Goal: Information Seeking & Learning: Compare options

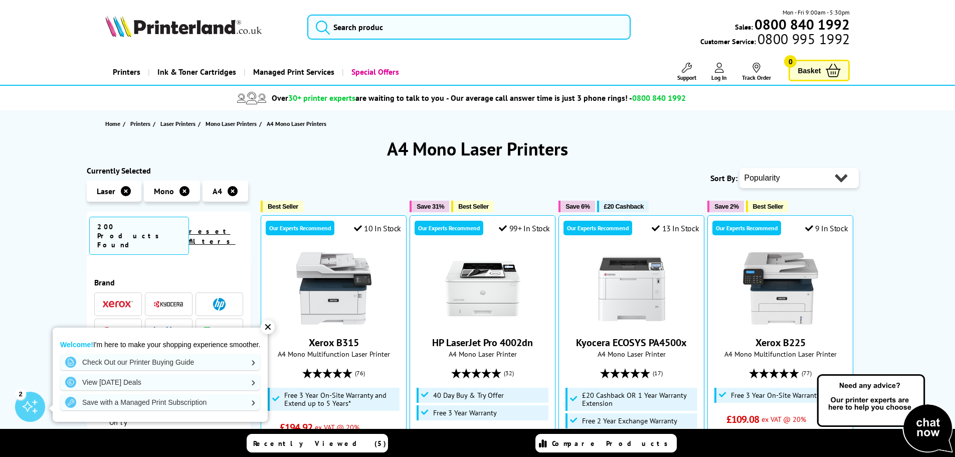
click at [794, 179] on select "Popularity Rating Price - Low to High Price - High to Low Running Costs - Low t…" at bounding box center [799, 178] width 119 height 20
select select "Price Descending"
click at [740, 168] on select "Popularity Rating Price - Low to High Price - High to Low Running Costs - Low t…" at bounding box center [799, 178] width 119 height 20
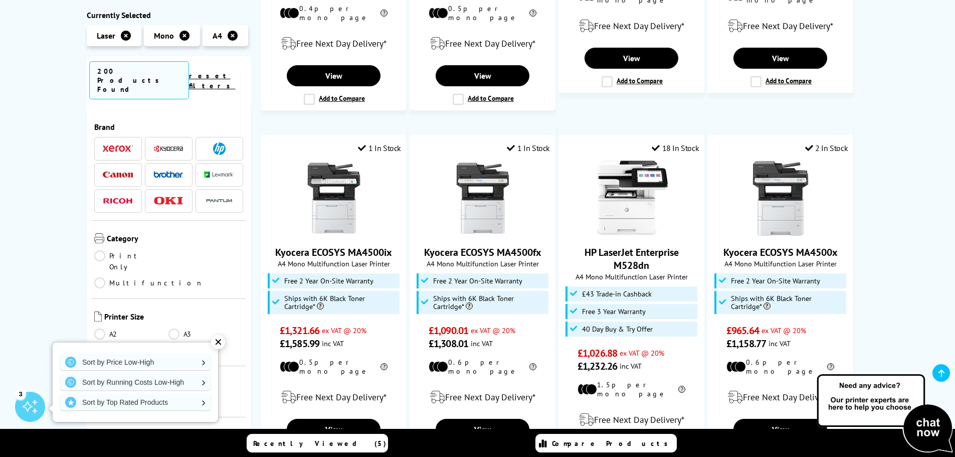
scroll to position [802, 0]
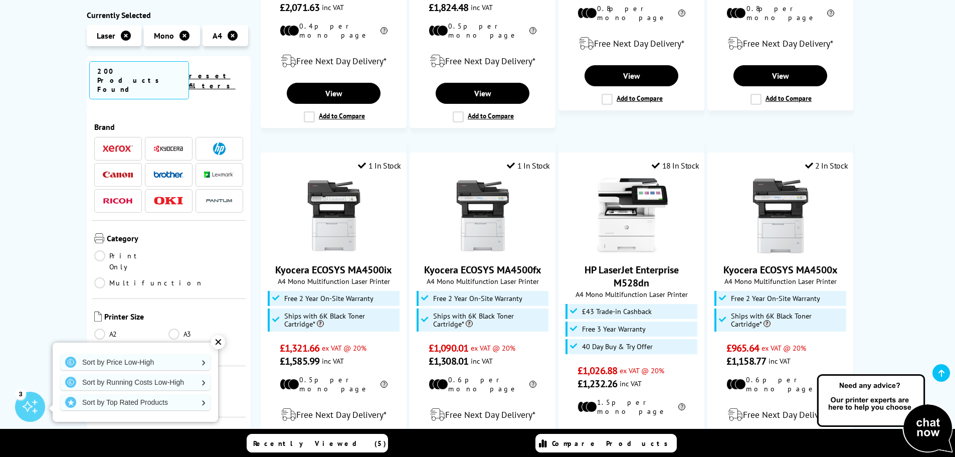
click at [100, 250] on link "Print Only" at bounding box center [131, 261] width 75 height 22
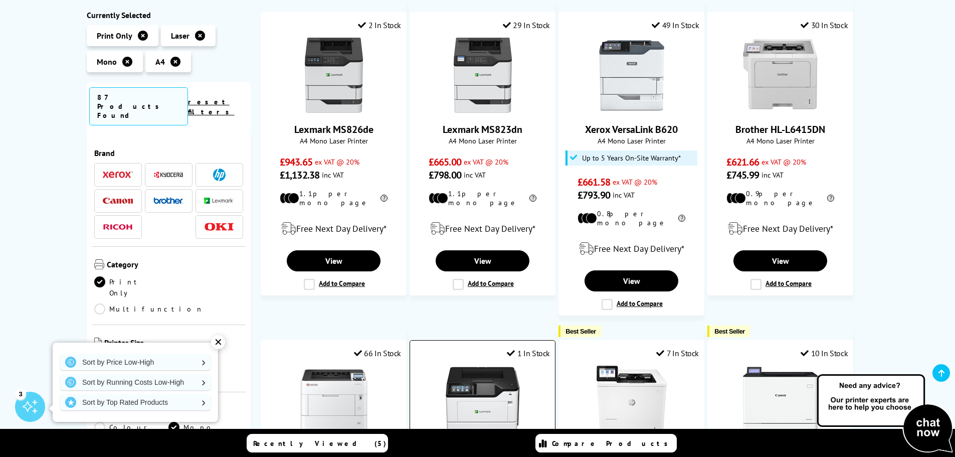
scroll to position [201, 0]
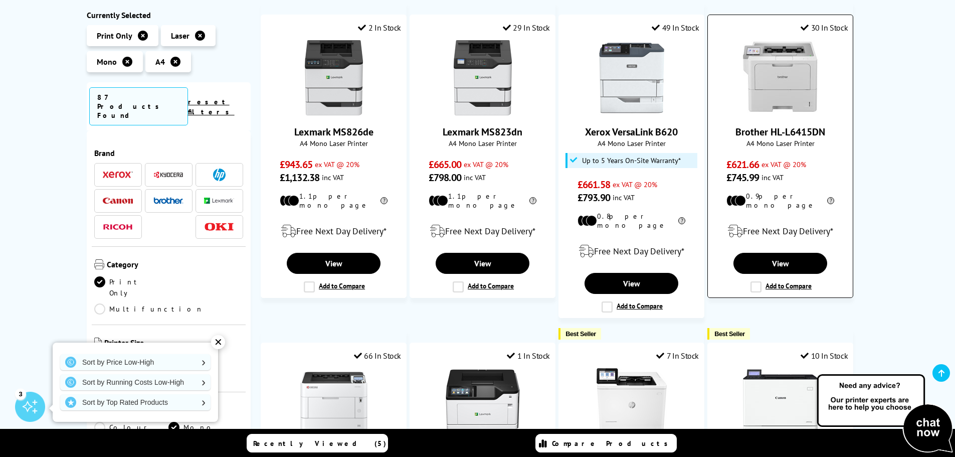
click at [806, 72] on img at bounding box center [780, 77] width 75 height 75
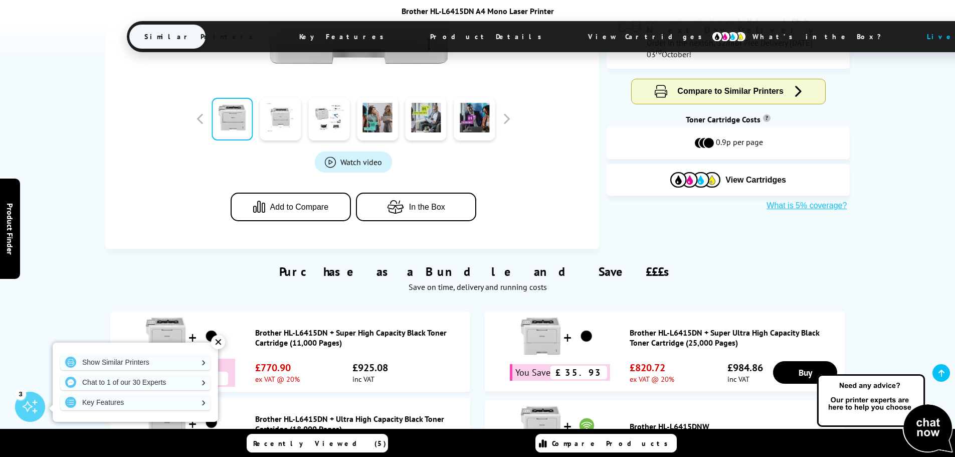
scroll to position [552, 0]
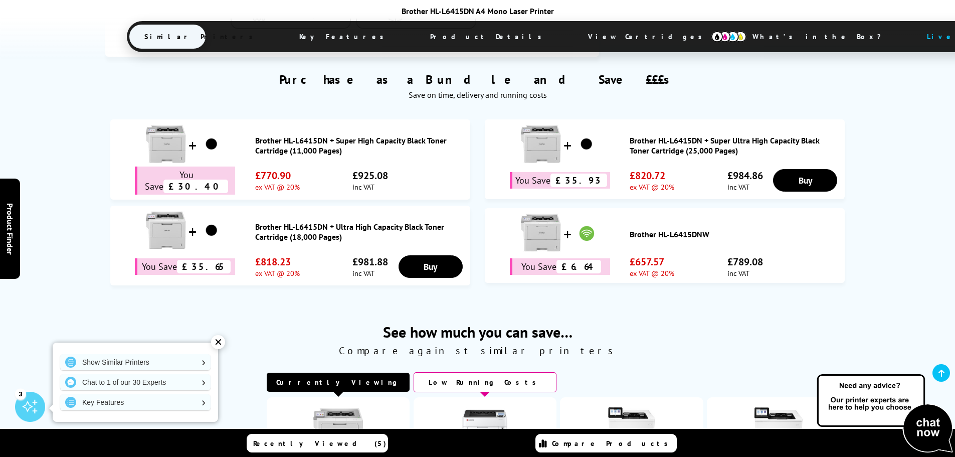
click at [712, 35] on img at bounding box center [729, 36] width 35 height 11
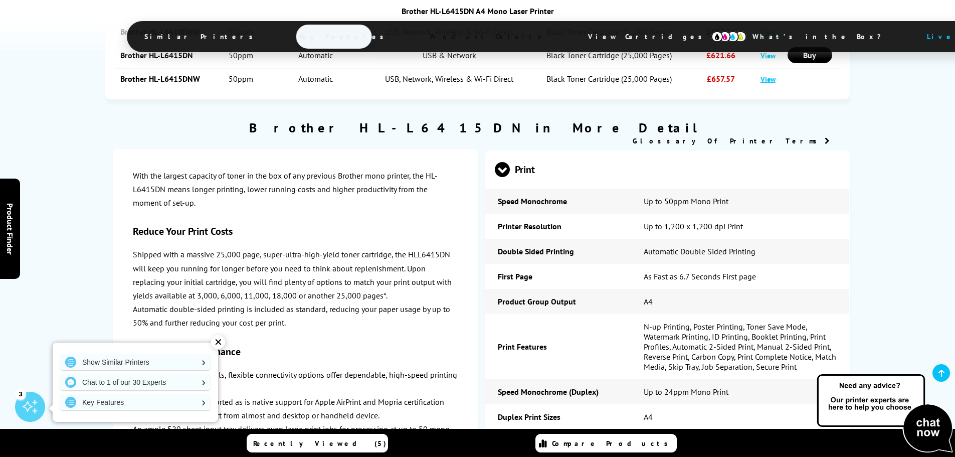
scroll to position [1423, 0]
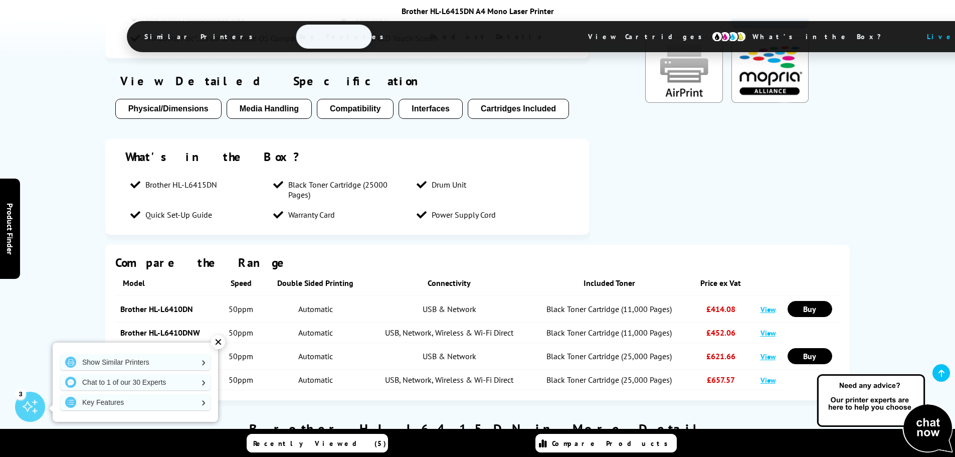
click at [573, 34] on span "View Cartridges" at bounding box center [649, 37] width 153 height 26
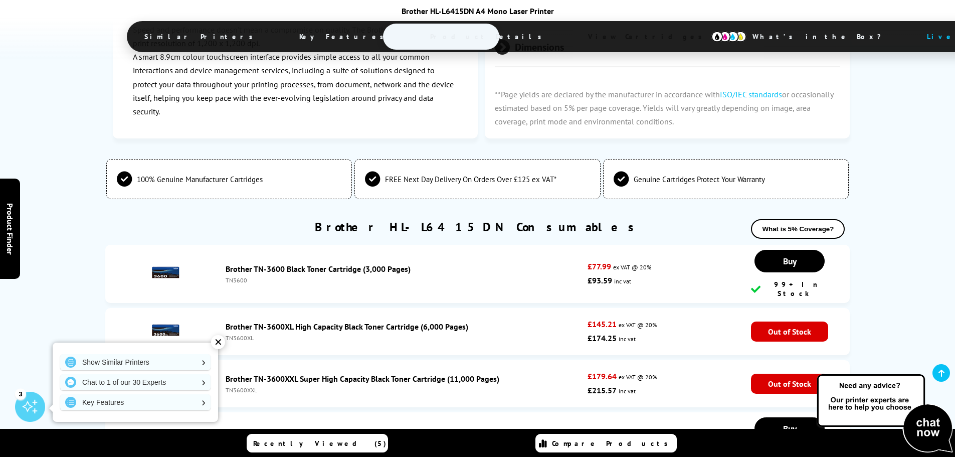
scroll to position [2626, 0]
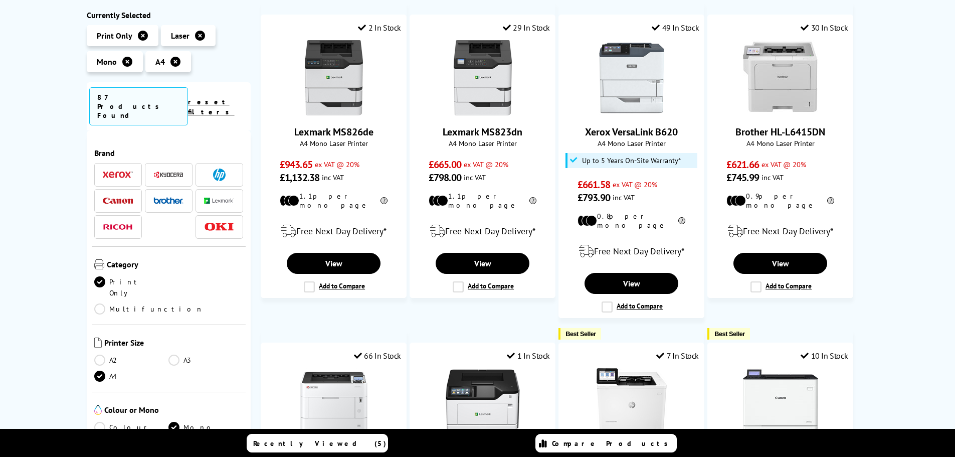
scroll to position [201, 0]
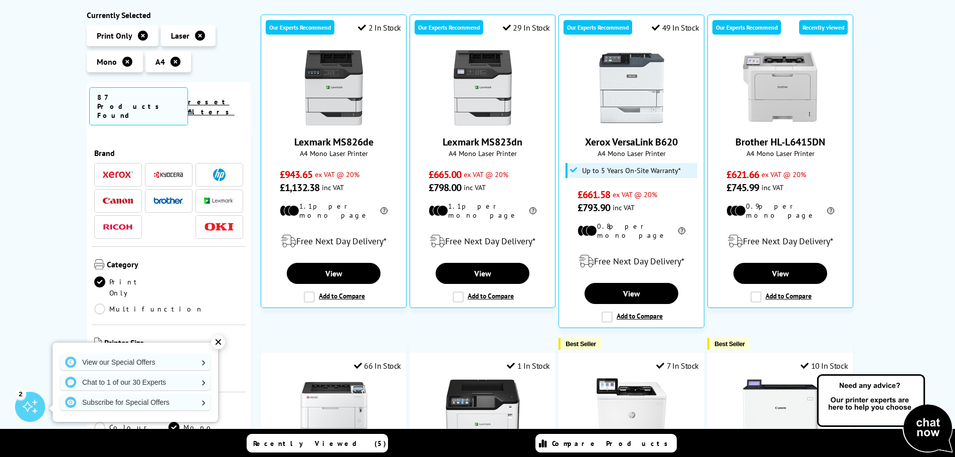
click at [172, 163] on li at bounding box center [169, 175] width 48 height 24
click at [171, 171] on img at bounding box center [168, 175] width 30 height 8
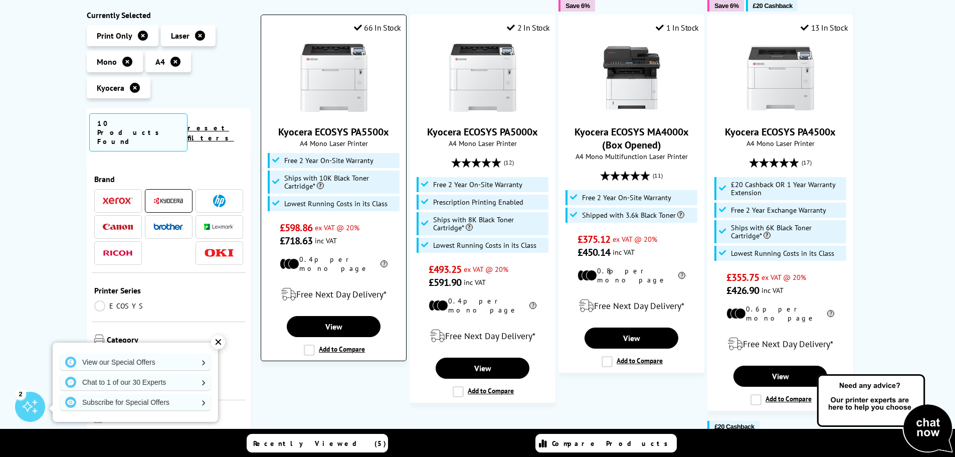
click at [341, 90] on img at bounding box center [333, 77] width 75 height 75
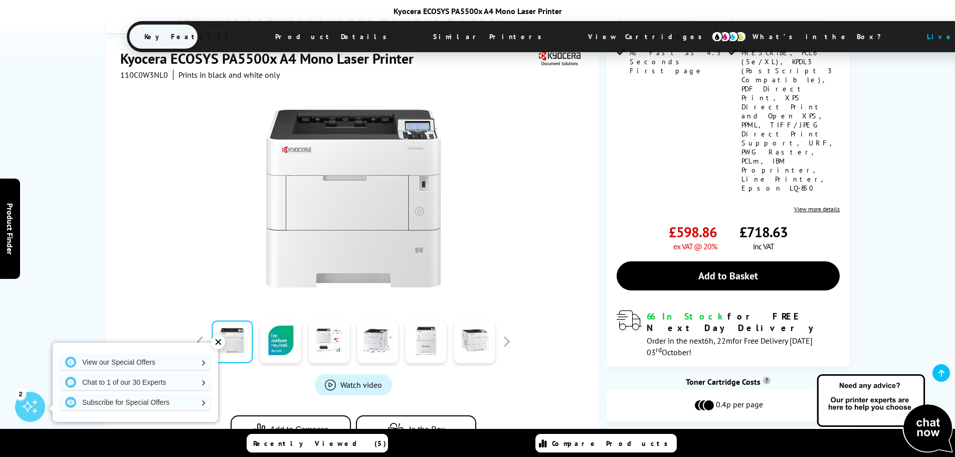
scroll to position [451, 0]
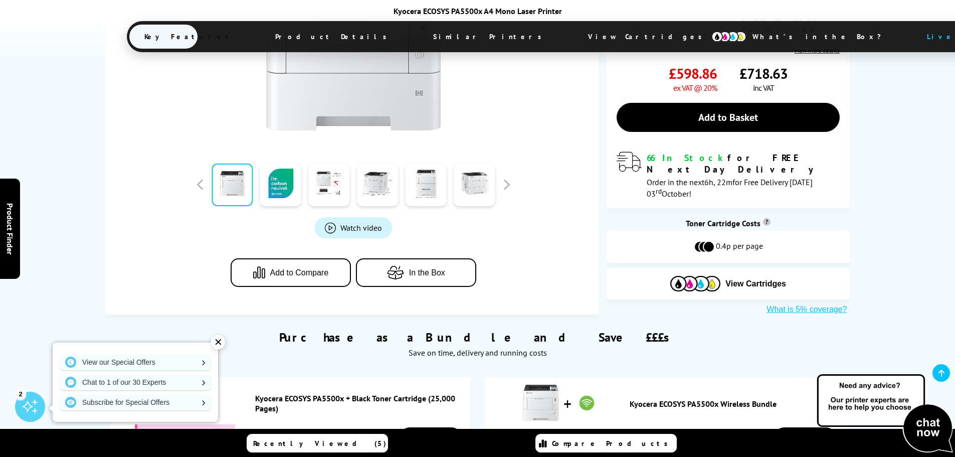
click at [573, 40] on span "View Cartridges" at bounding box center [649, 37] width 153 height 26
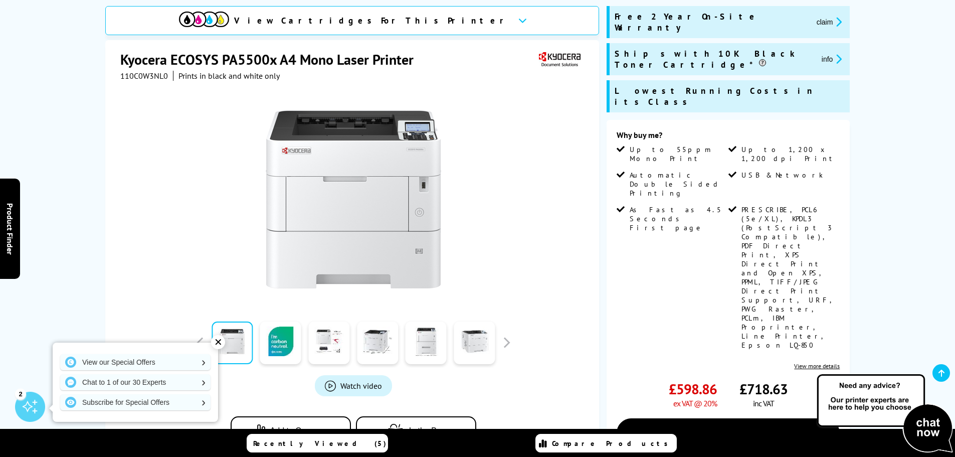
scroll to position [150, 0]
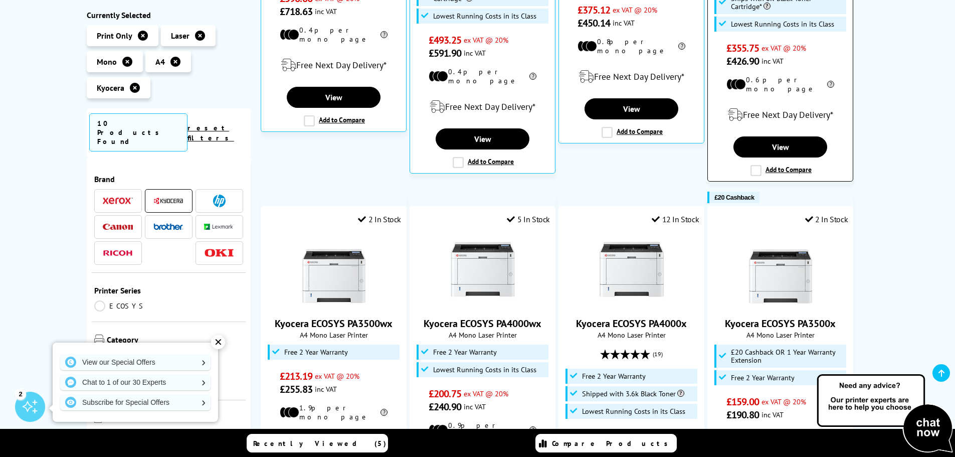
scroll to position [451, 0]
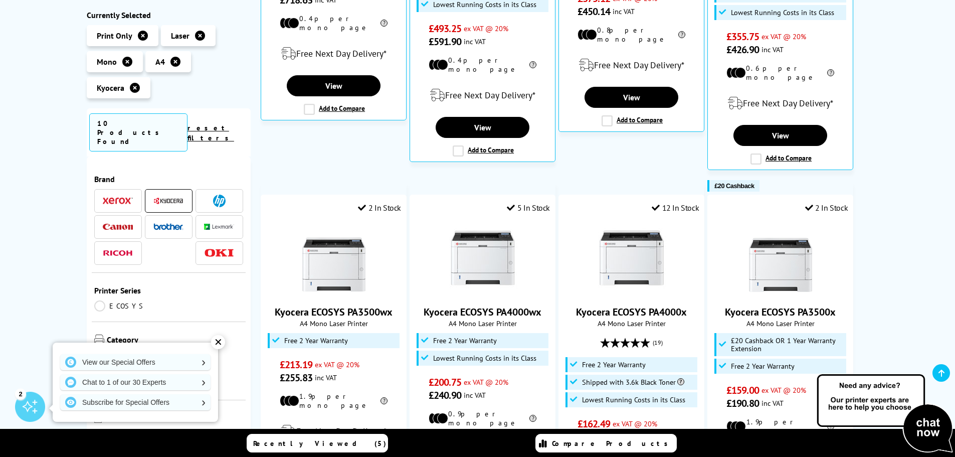
click at [165, 223] on img at bounding box center [168, 226] width 30 height 7
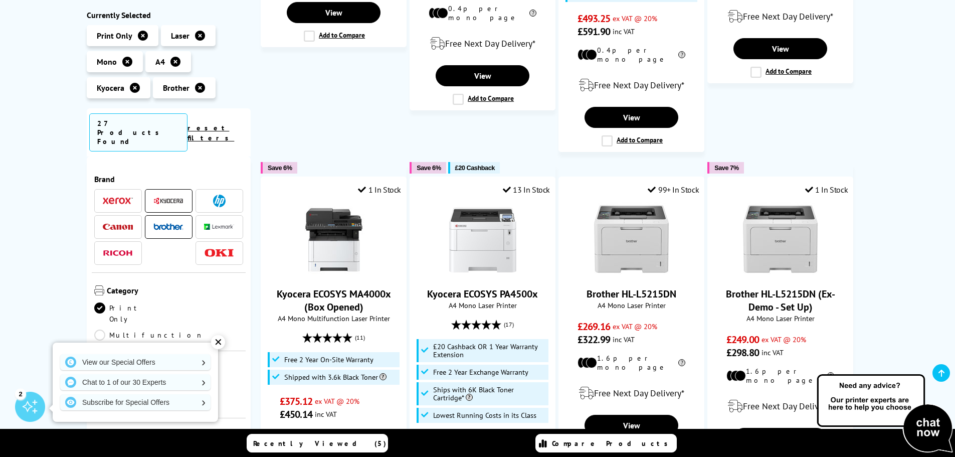
click at [167, 197] on img at bounding box center [168, 201] width 30 height 8
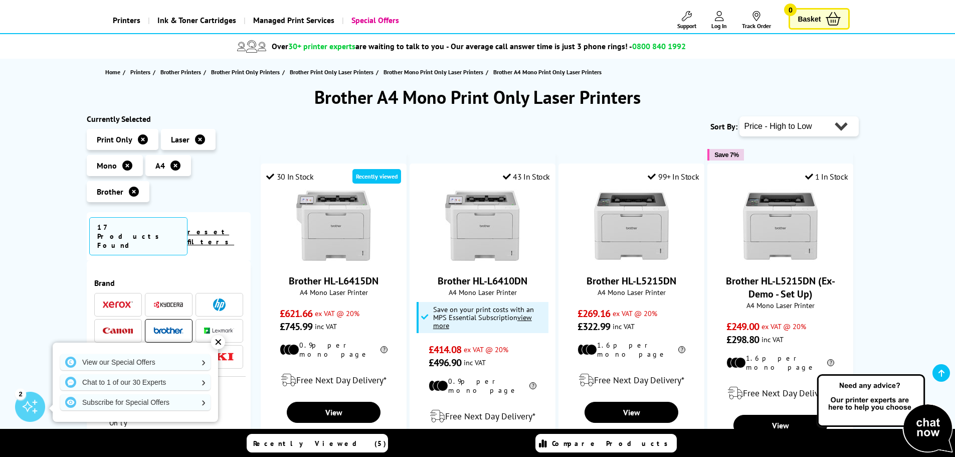
scroll to position [50, 0]
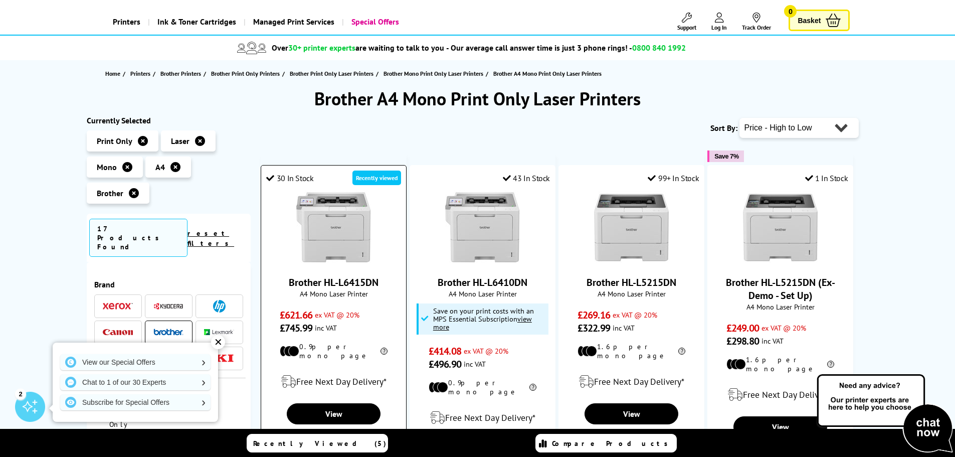
click at [339, 233] on img at bounding box center [333, 228] width 75 height 75
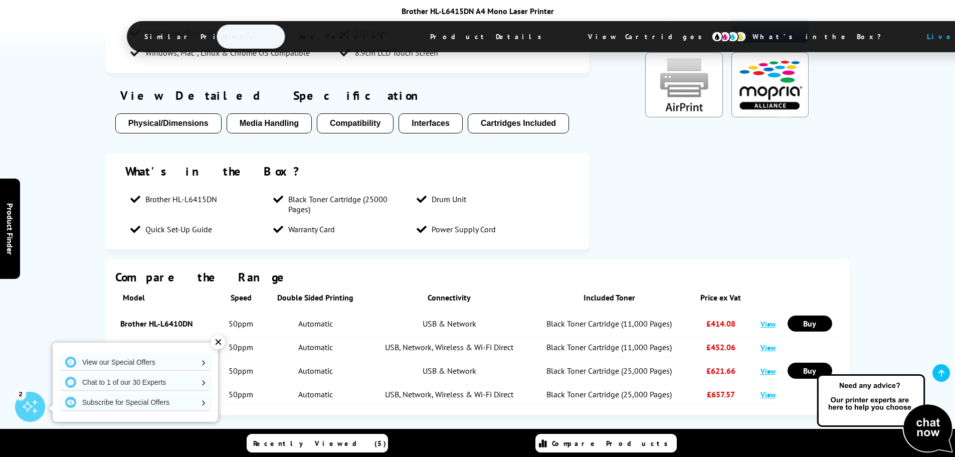
scroll to position [1555, 0]
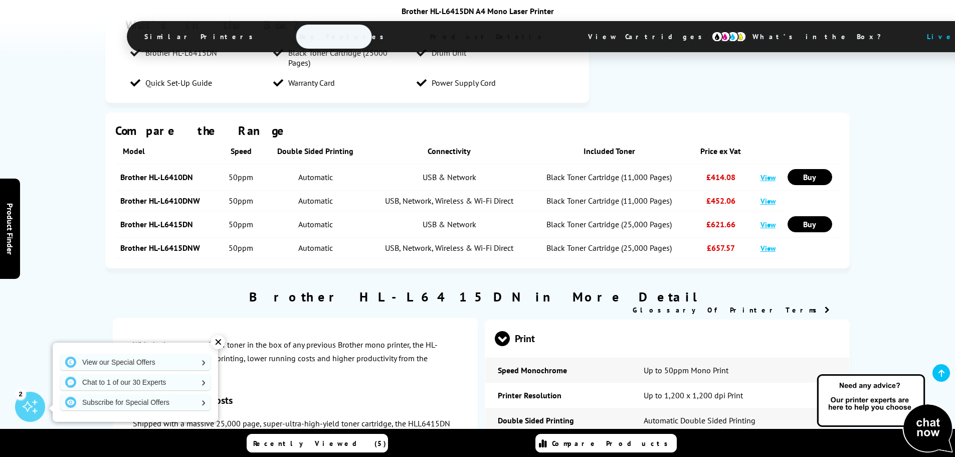
click at [573, 40] on span "View Cartridges" at bounding box center [649, 37] width 153 height 26
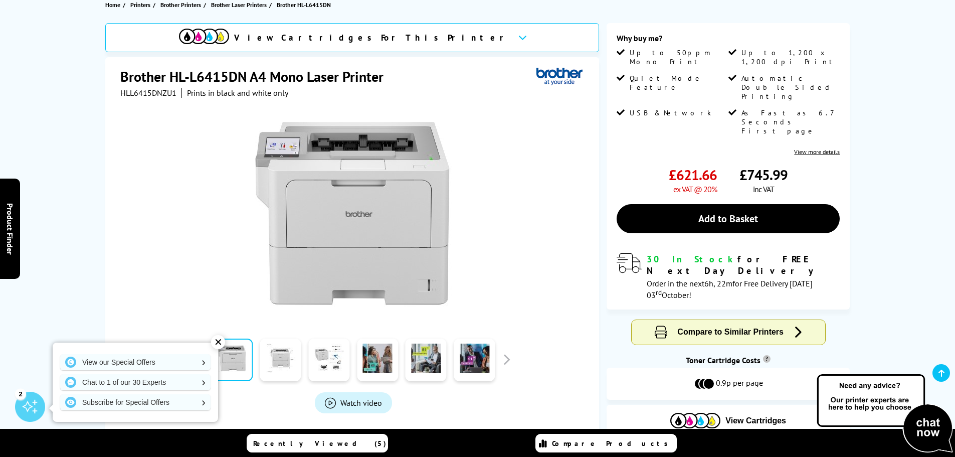
scroll to position [0, 0]
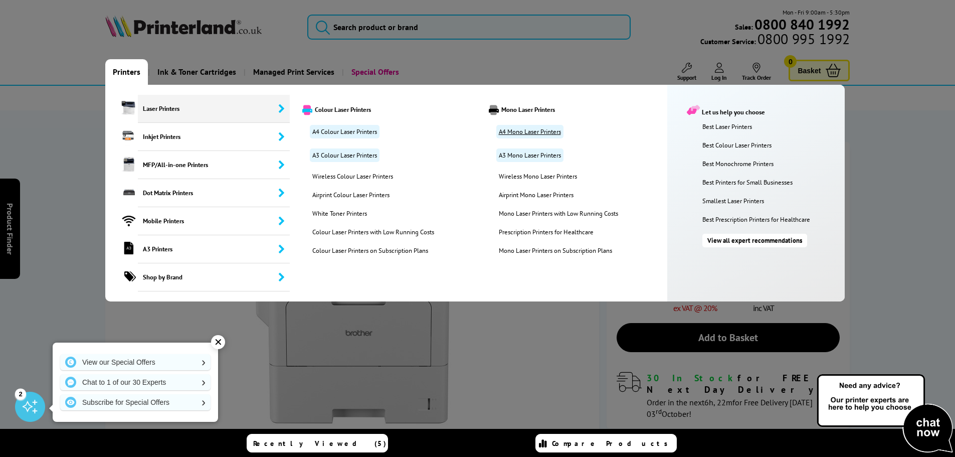
click at [532, 129] on link "A4 Mono Laser Printers" at bounding box center [529, 132] width 67 height 14
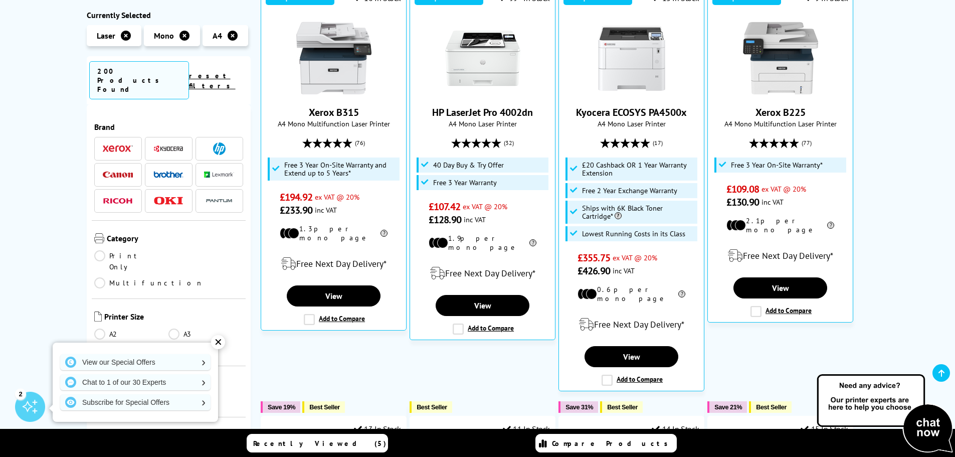
scroll to position [251, 0]
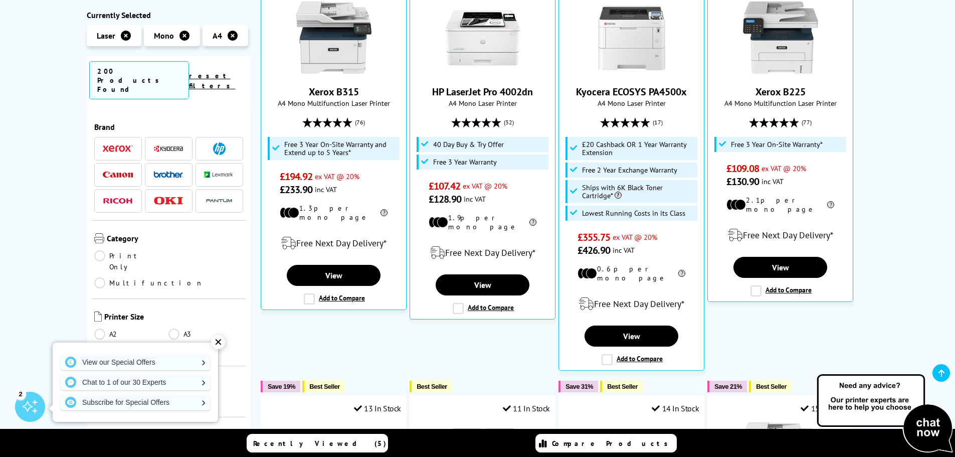
click at [101, 250] on link "Print Only" at bounding box center [131, 261] width 75 height 22
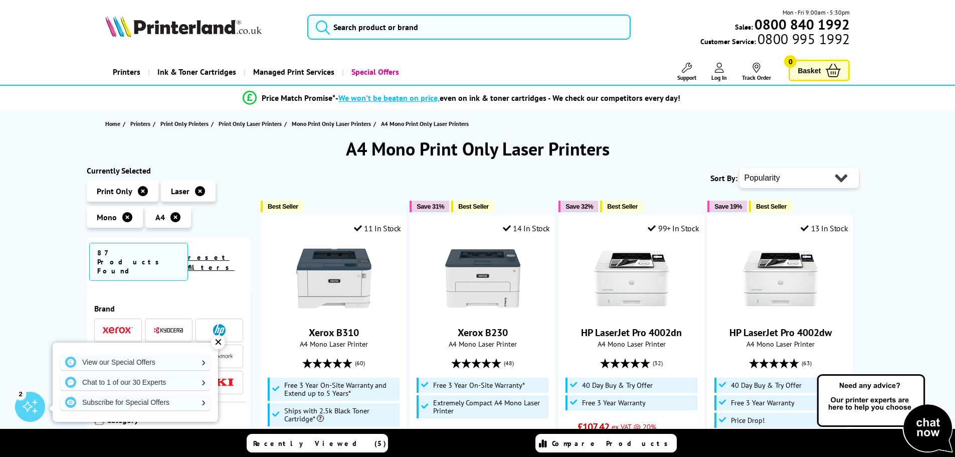
click at [806, 183] on select "Popularity Rating Price - Low to High Price - High to Low Running Costs - Low t…" at bounding box center [799, 178] width 119 height 20
select select "Price Descending"
click at [740, 168] on select "Popularity Rating Price - Low to High Price - High to Low Running Costs - Low t…" at bounding box center [799, 178] width 119 height 20
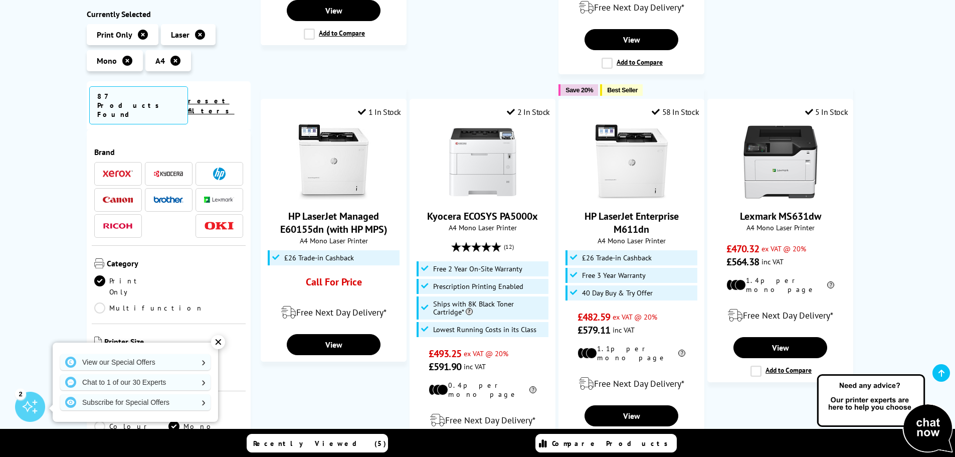
scroll to position [903, 0]
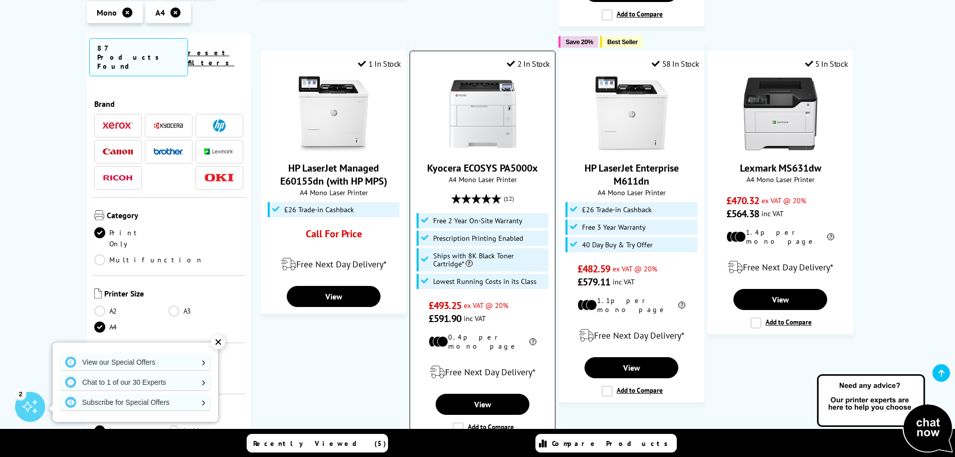
click at [500, 94] on img at bounding box center [482, 113] width 75 height 75
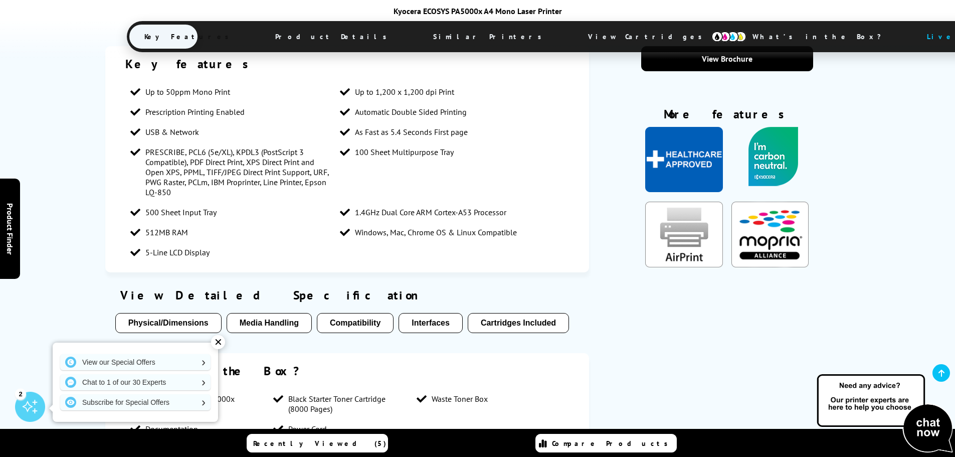
scroll to position [852, 0]
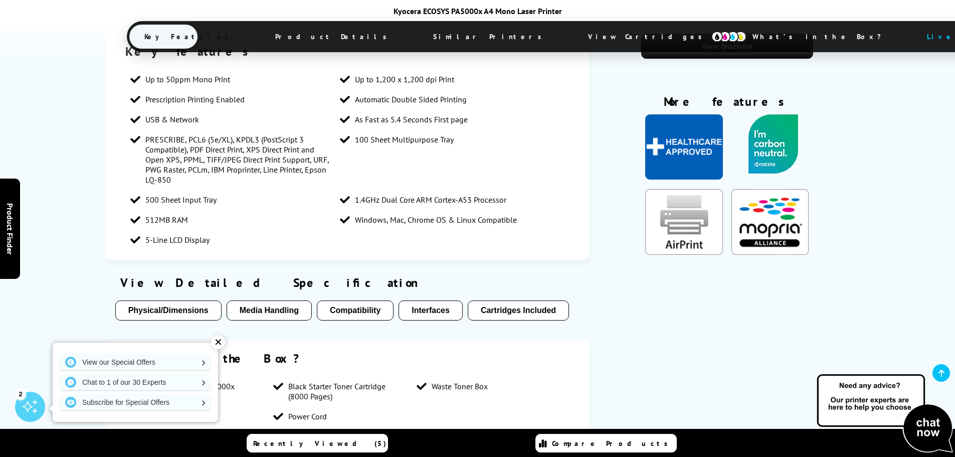
click at [573, 38] on span "View Cartridges" at bounding box center [649, 37] width 153 height 26
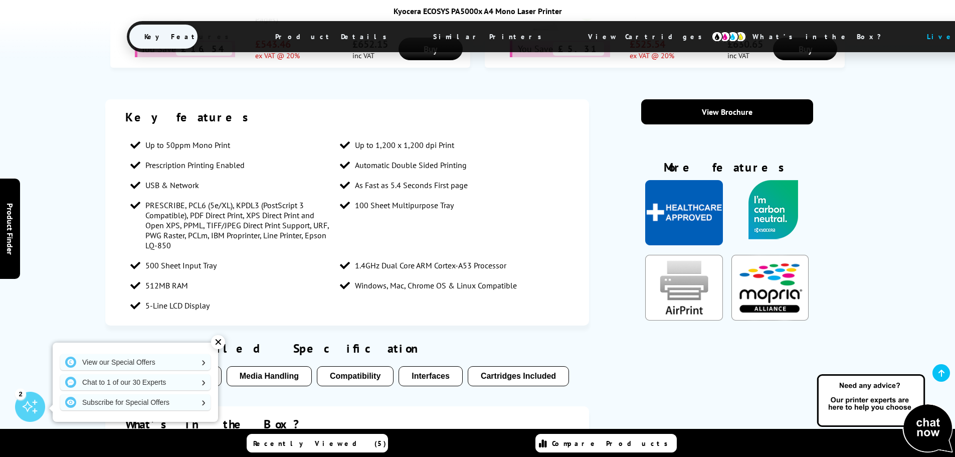
scroll to position [972, 0]
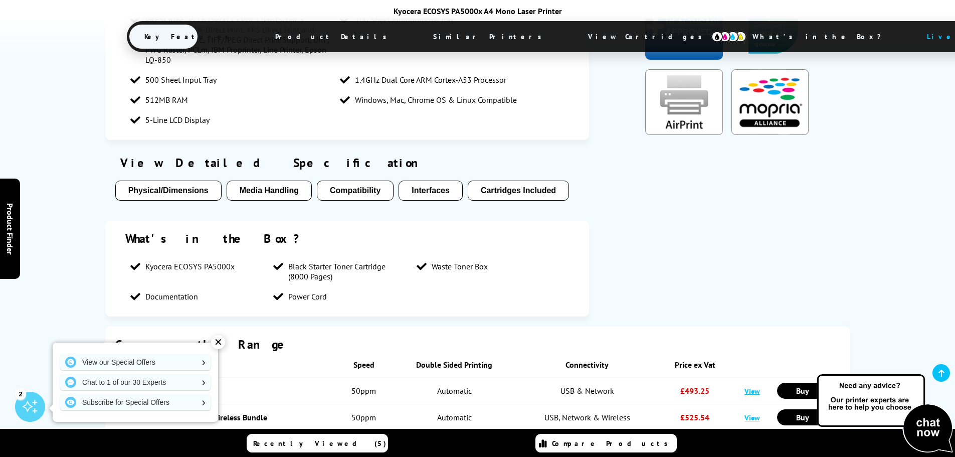
click at [712, 35] on img at bounding box center [729, 36] width 35 height 11
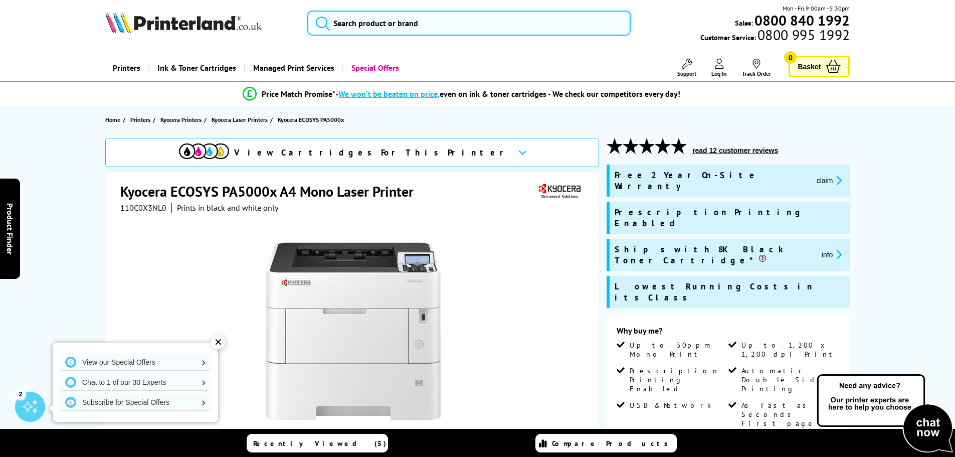
scroll to position [0, 0]
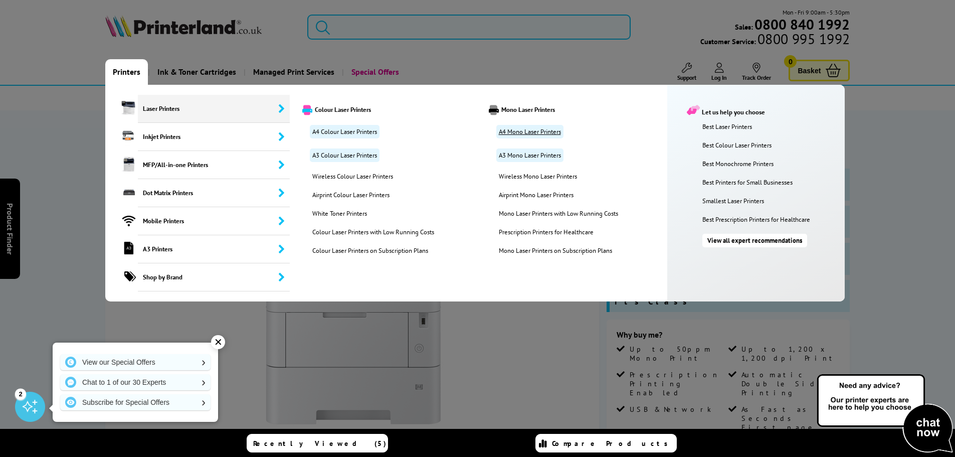
click at [526, 128] on link "A4 Mono Laser Printers" at bounding box center [529, 132] width 67 height 14
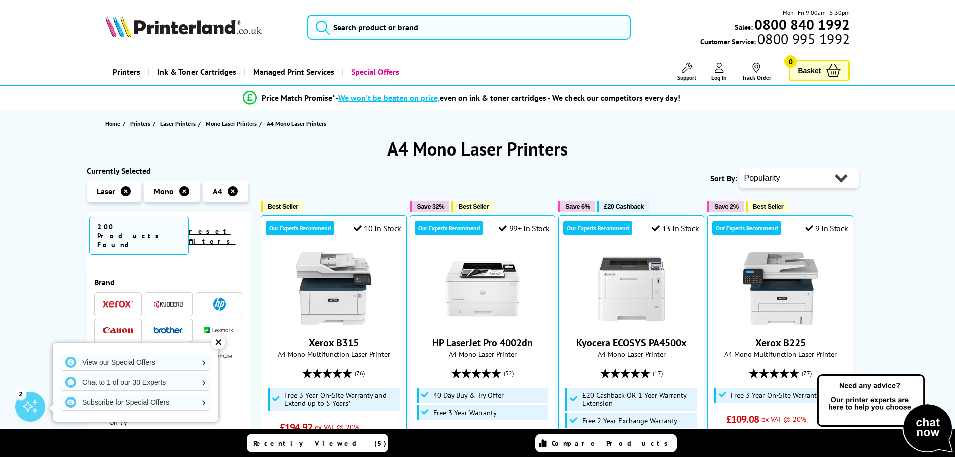
click at [776, 178] on select "Popularity Rating Price - Low to High Price - High to Low Running Costs - Low t…" at bounding box center [799, 178] width 119 height 20
select select "Price Descending"
click at [740, 168] on select "Popularity Rating Price - Low to High Price - High to Low Running Costs - Low t…" at bounding box center [799, 178] width 119 height 20
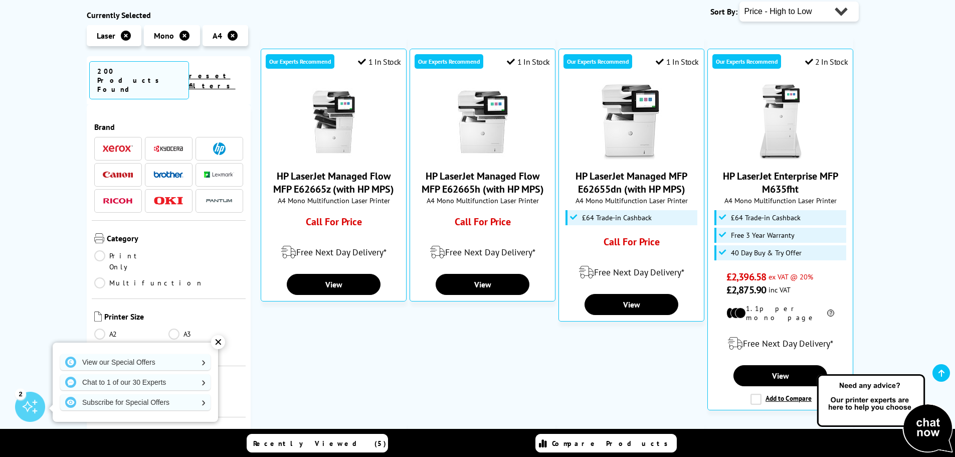
scroll to position [201, 0]
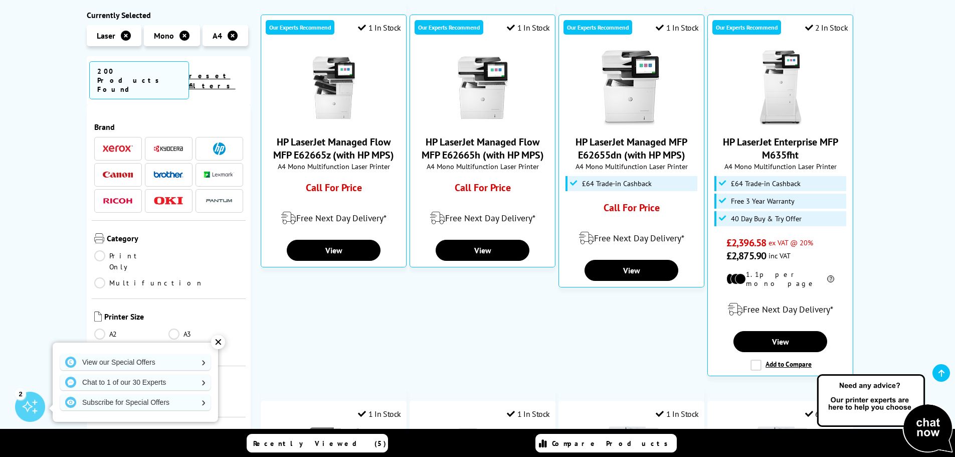
click at [102, 250] on link "Print Only" at bounding box center [131, 261] width 75 height 22
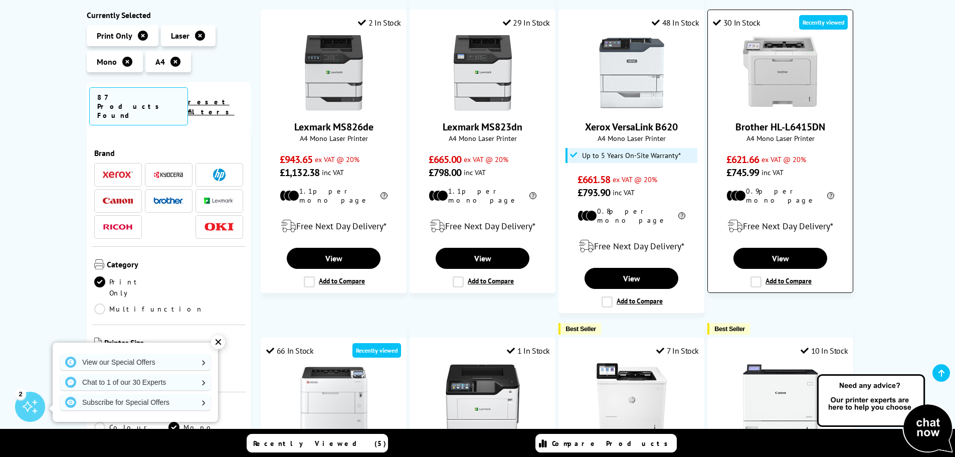
scroll to position [201, 0]
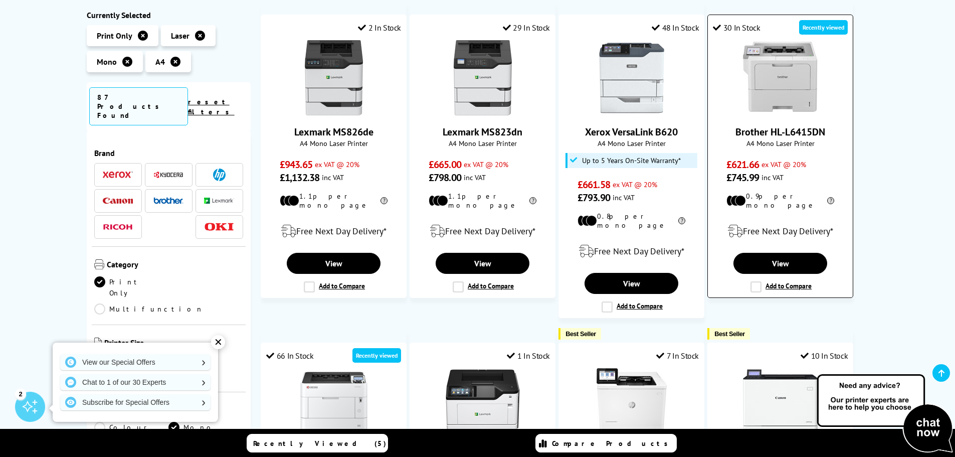
click at [796, 93] on img at bounding box center [780, 77] width 75 height 75
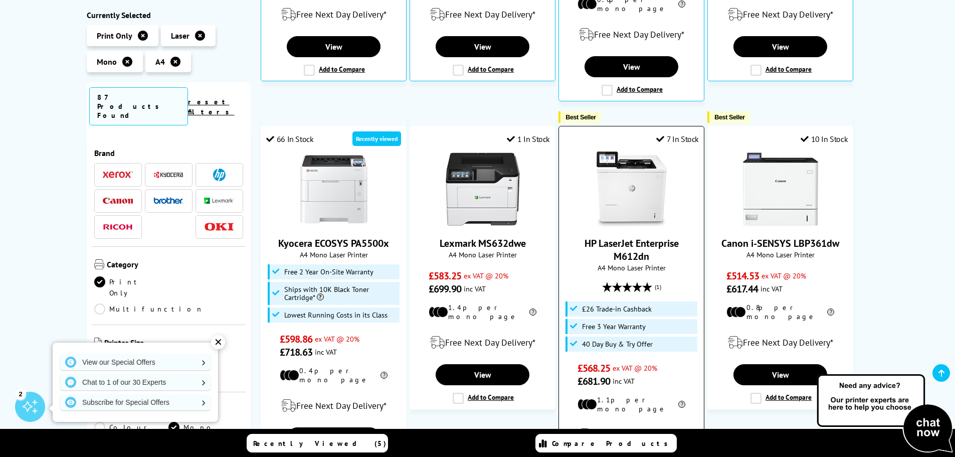
scroll to position [451, 0]
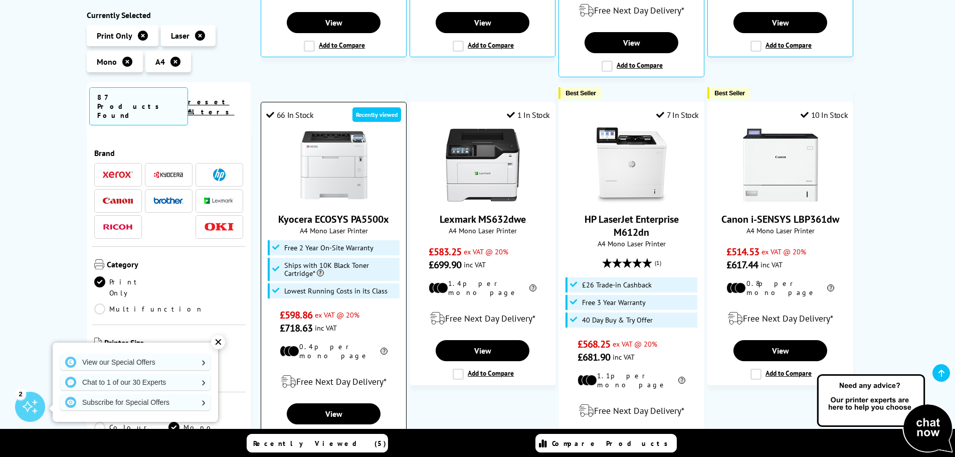
click at [340, 135] on img at bounding box center [333, 164] width 75 height 75
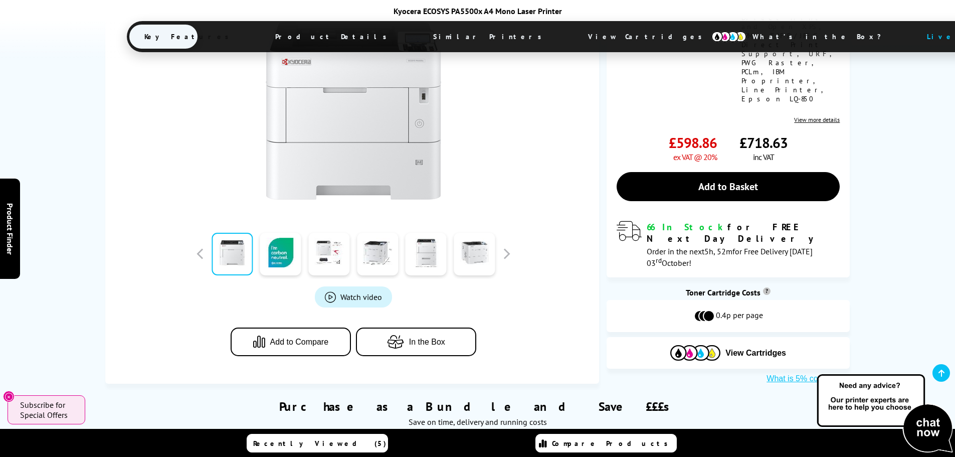
scroll to position [401, 0]
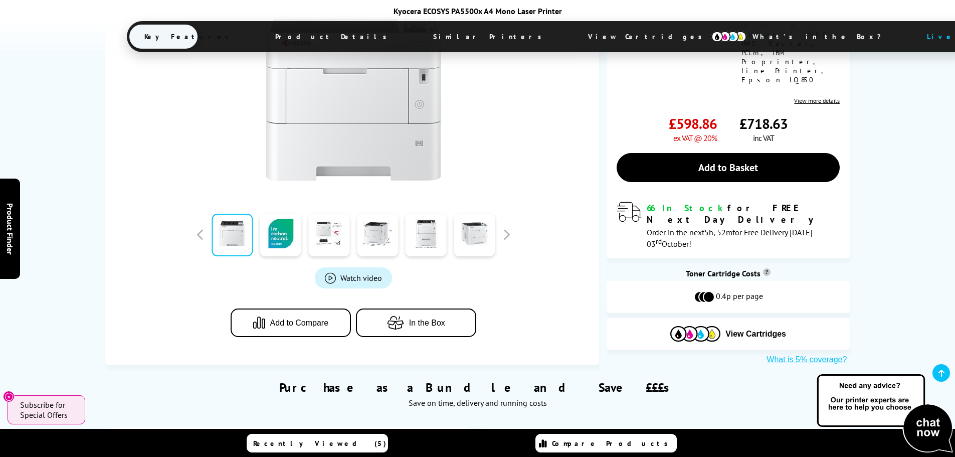
click at [573, 36] on span "View Cartridges" at bounding box center [649, 37] width 153 height 26
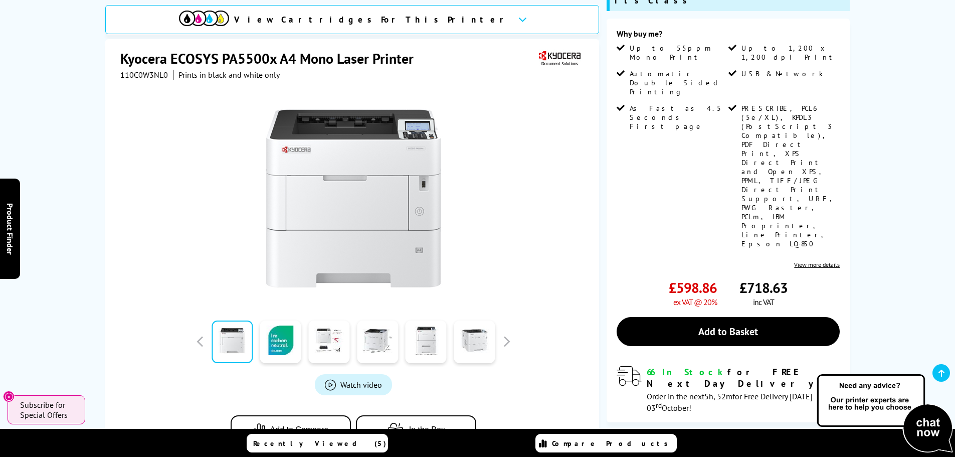
scroll to position [92, 0]
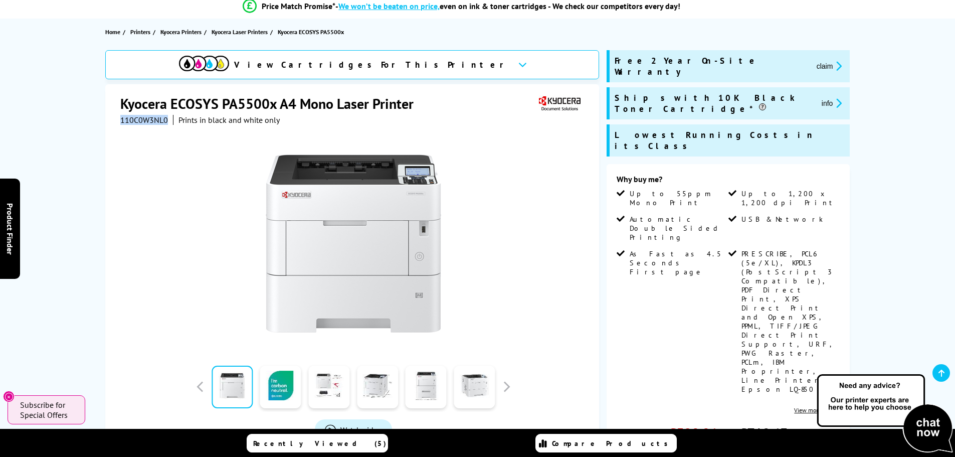
drag, startPoint x: 168, startPoint y: 120, endPoint x: 120, endPoint y: 120, distance: 48.1
click at [120, 120] on div "110C0W3NL0 Prints in black and white only" at bounding box center [199, 120] width 159 height 10
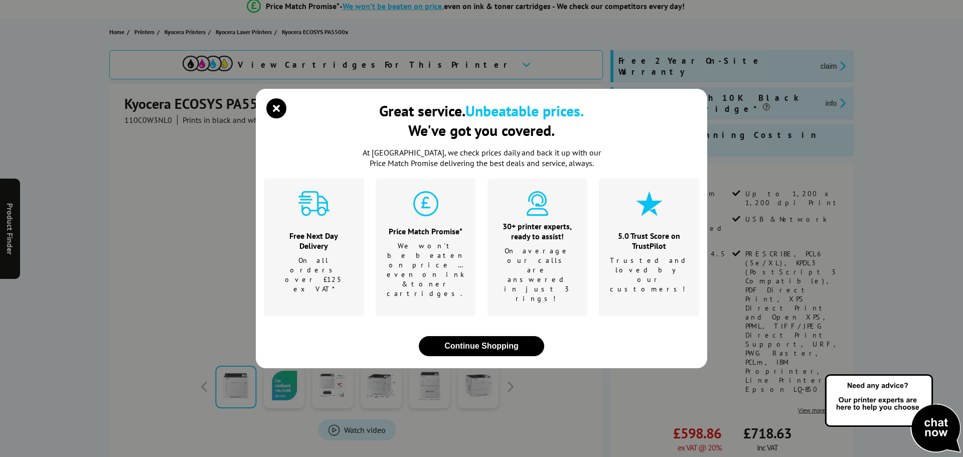
drag, startPoint x: 129, startPoint y: 120, endPoint x: 93, endPoint y: 146, distance: 44.1
click at [93, 144] on div "Great service. Unbeatable prices. We've got you covered. At Printerland, we che…" at bounding box center [481, 228] width 963 height 457
click at [155, 123] on div "Great service. Unbeatable prices. We've got you covered. At Printerland, we che…" at bounding box center [481, 228] width 963 height 457
click at [176, 121] on div "Great service. Unbeatable prices. We've got you covered. At Printerland, we che…" at bounding box center [481, 228] width 963 height 457
click at [169, 122] on div "Great service. Unbeatable prices. We've got you covered. At Printerland, we che…" at bounding box center [481, 228] width 963 height 457
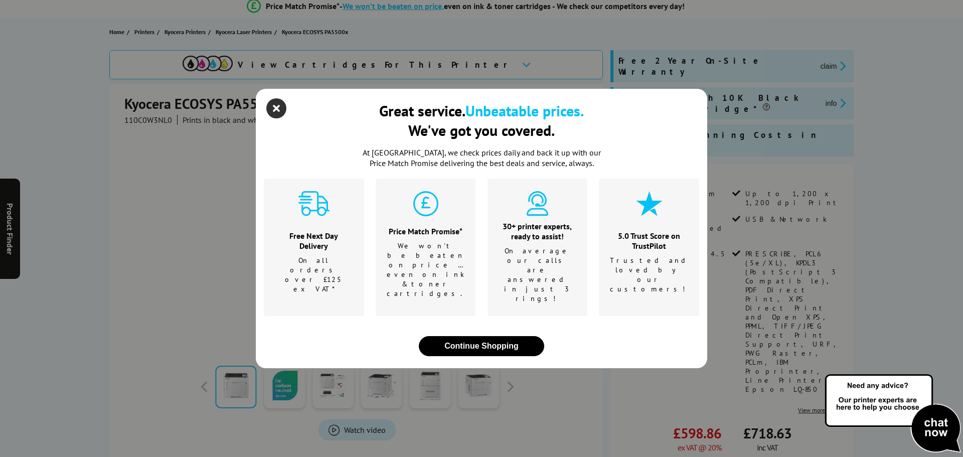
click at [278, 118] on icon "close modal" at bounding box center [276, 108] width 20 height 20
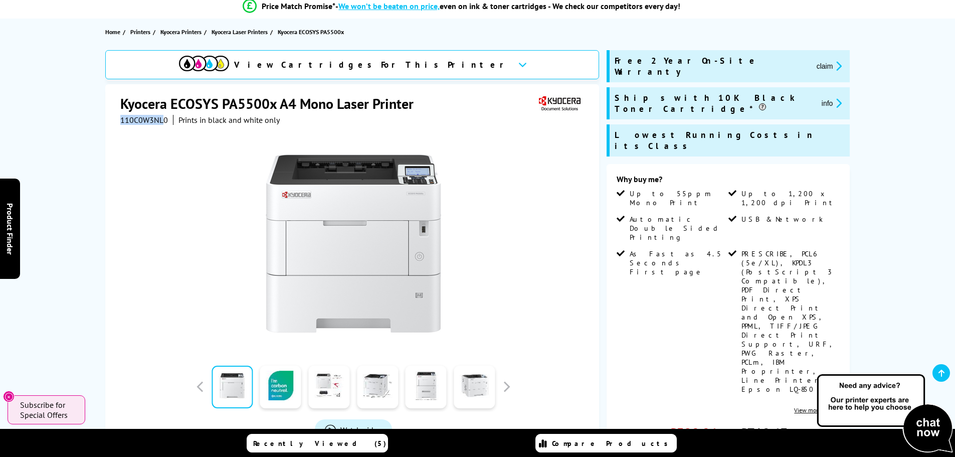
drag, startPoint x: 162, startPoint y: 119, endPoint x: 121, endPoint y: 123, distance: 41.8
click at [121, 123] on span "110C0W3NL0" at bounding box center [144, 120] width 48 height 10
copy span "110C0W3NL"
